Goal: Find specific page/section: Find specific page/section

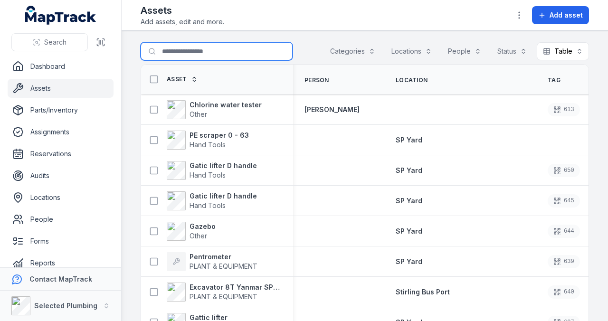
click at [220, 51] on input "Search for assets" at bounding box center [217, 51] width 152 height 18
type input "**********"
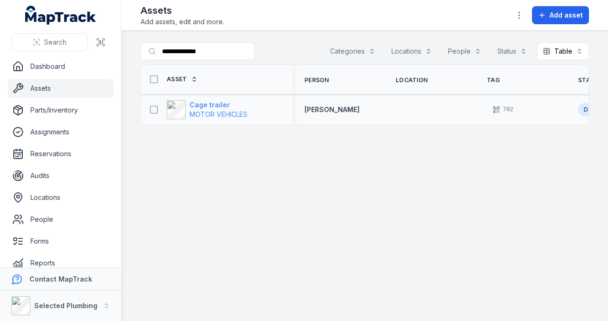
click at [197, 107] on strong "Cage trailer" at bounding box center [219, 105] width 58 height 10
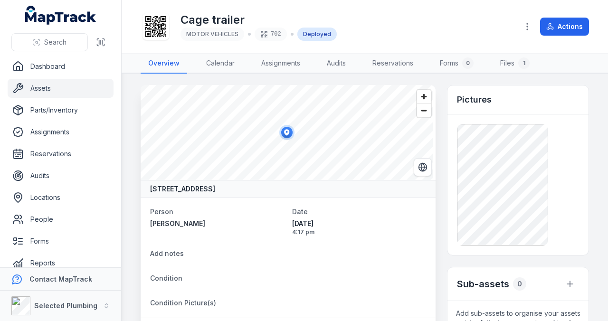
click at [287, 133] on icon at bounding box center [286, 132] width 5 height 6
click at [420, 97] on span "Zoom in" at bounding box center [424, 97] width 14 height 14
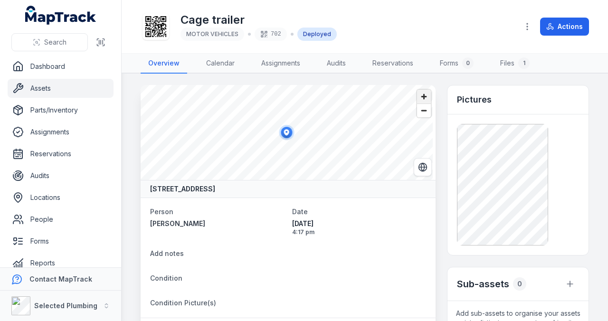
click at [420, 97] on span "Zoom in" at bounding box center [424, 97] width 14 height 14
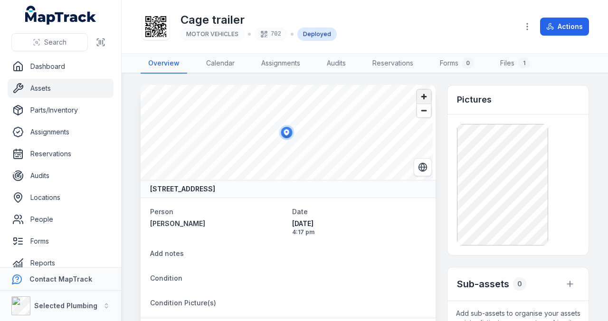
click at [420, 97] on span "Zoom in" at bounding box center [424, 97] width 14 height 14
click at [419, 163] on circle "Switch to Satellite View" at bounding box center [423, 167] width 8 height 8
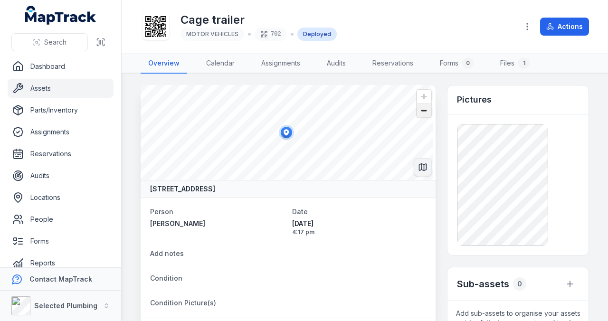
click at [421, 111] on span "Zoom out" at bounding box center [424, 110] width 14 height 13
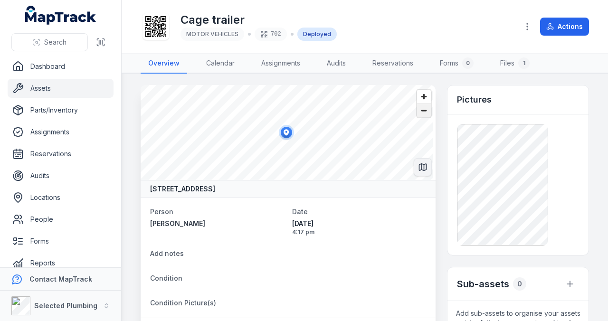
click at [421, 111] on span "Zoom out" at bounding box center [424, 110] width 14 height 13
click at [420, 168] on icon "Switch to Map View" at bounding box center [423, 168] width 10 height 10
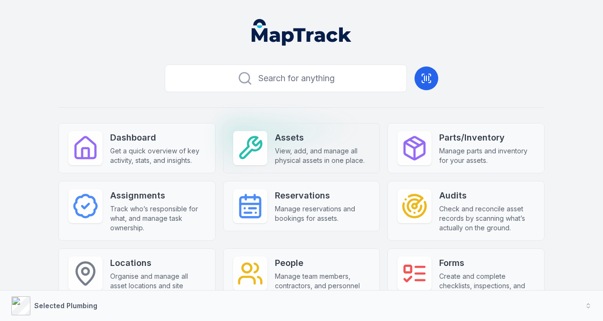
click at [275, 133] on strong "Assets" at bounding box center [323, 137] width 96 height 13
